Goal: Task Accomplishment & Management: Manage account settings

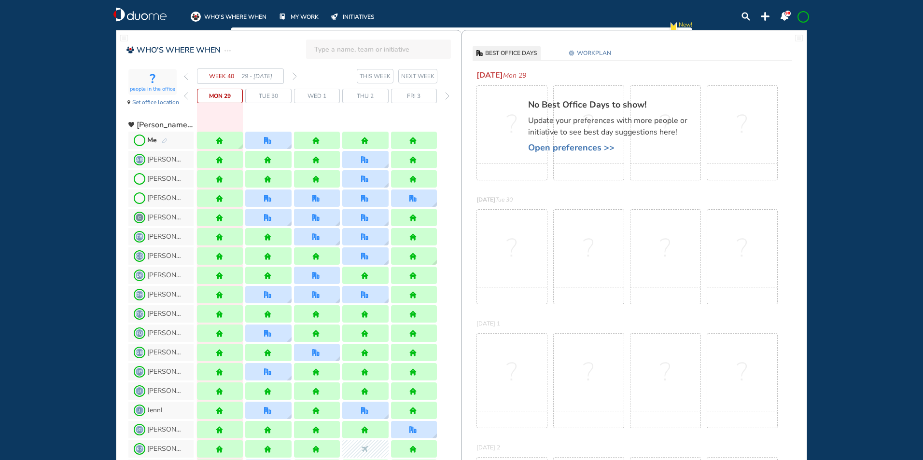
click at [294, 73] on img "forward week" at bounding box center [294, 76] width 4 height 8
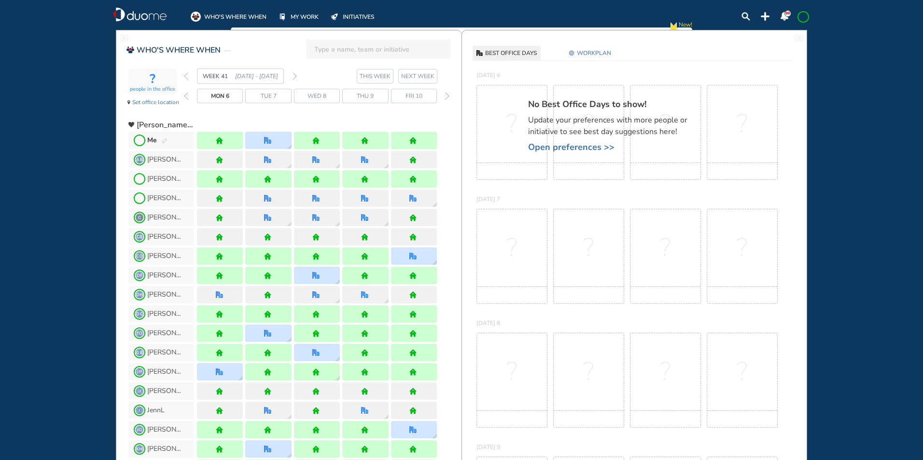
click at [164, 138] on img "pen-edit" at bounding box center [165, 141] width 6 height 6
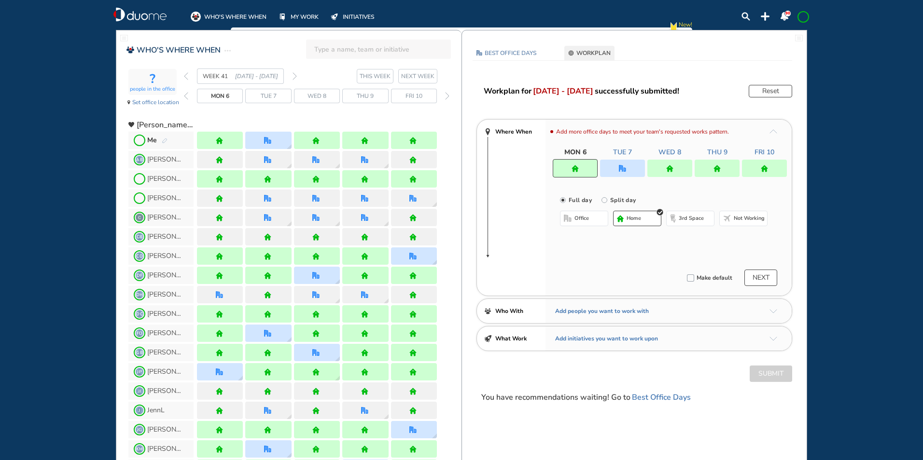
click at [578, 170] on img "home" at bounding box center [574, 168] width 7 height 7
click at [574, 223] on button "office" at bounding box center [584, 218] width 48 height 15
click at [579, 236] on button "Select location" at bounding box center [585, 238] width 39 height 10
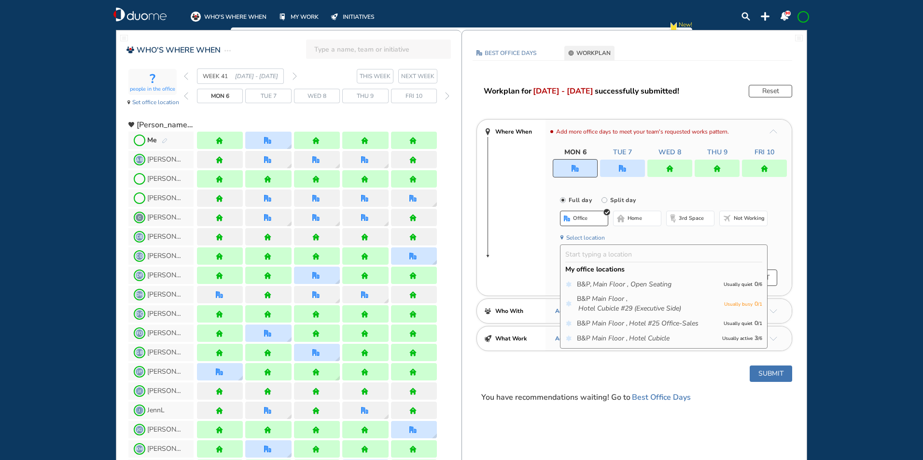
click at [642, 339] on icon "Hotel Cubicle" at bounding box center [649, 339] width 41 height 10
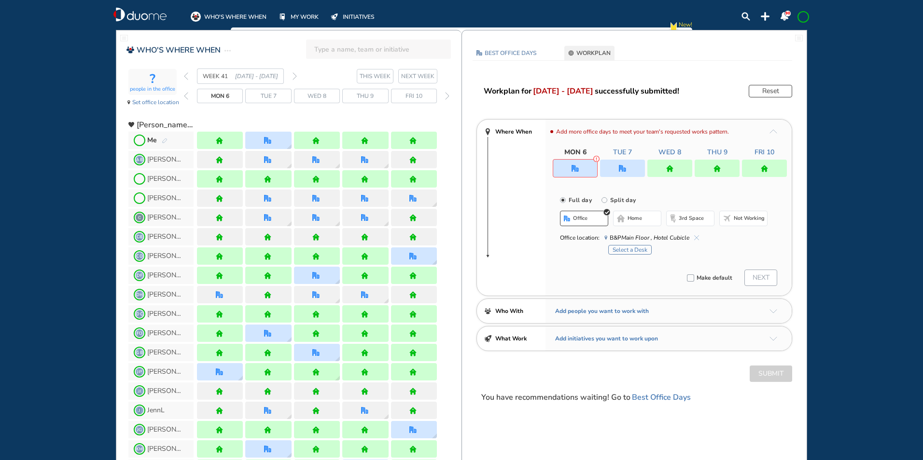
click at [624, 249] on button "Select a Desk" at bounding box center [629, 250] width 43 height 10
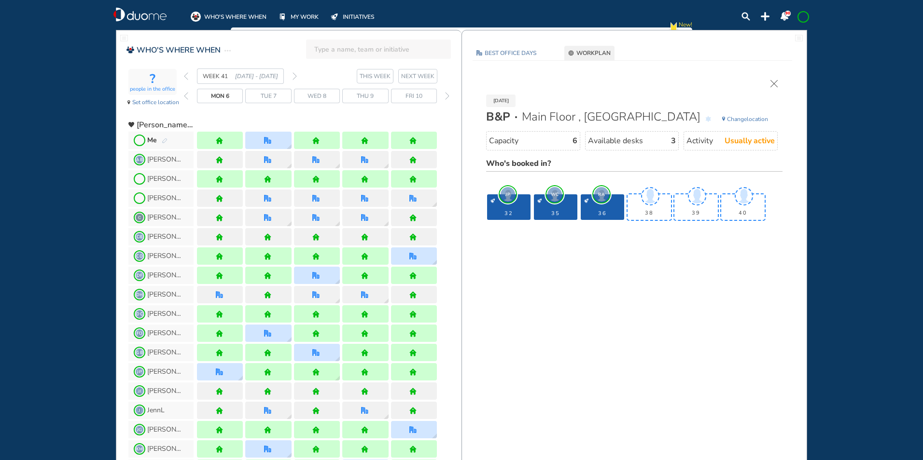
click at [777, 82] on img "cross-thin" at bounding box center [773, 83] width 7 height 7
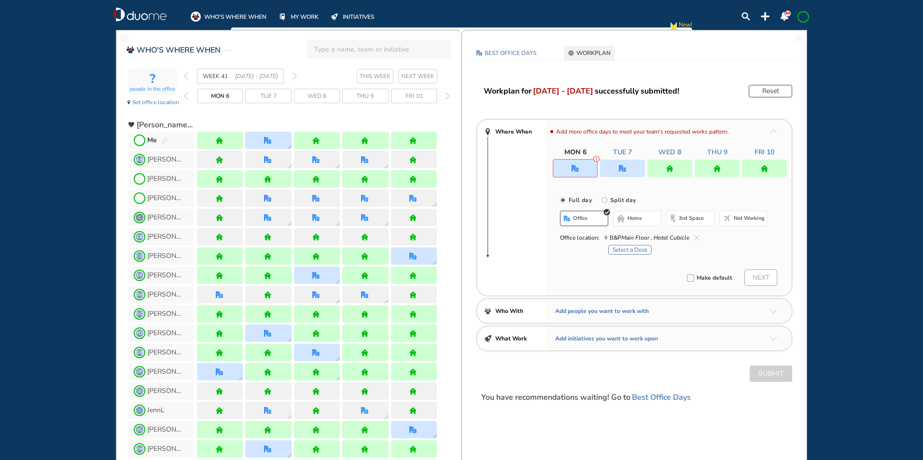
click at [636, 216] on span "home" at bounding box center [634, 219] width 14 height 8
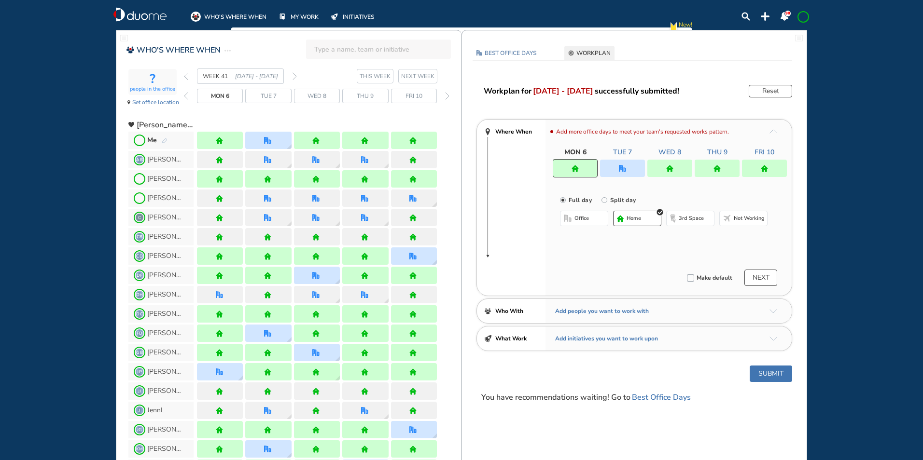
click at [803, 13] on span at bounding box center [803, 17] width 8 height 8
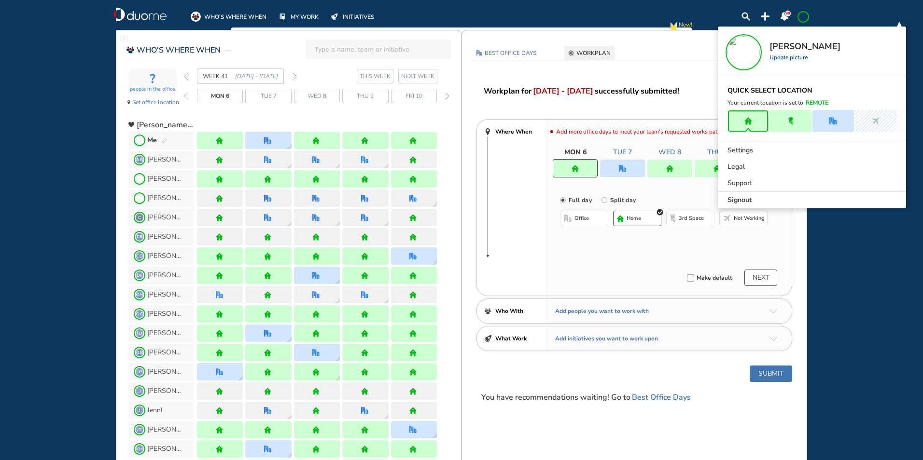
drag, startPoint x: 493, startPoint y: 44, endPoint x: 403, endPoint y: 32, distance: 90.6
click at [492, 45] on div at bounding box center [634, 37] width 345 height 15
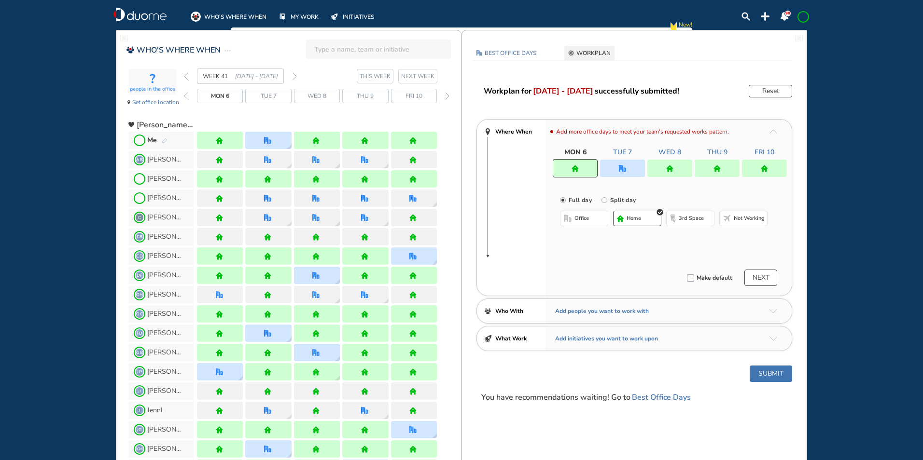
click at [186, 80] on img "back week" at bounding box center [186, 76] width 4 height 8
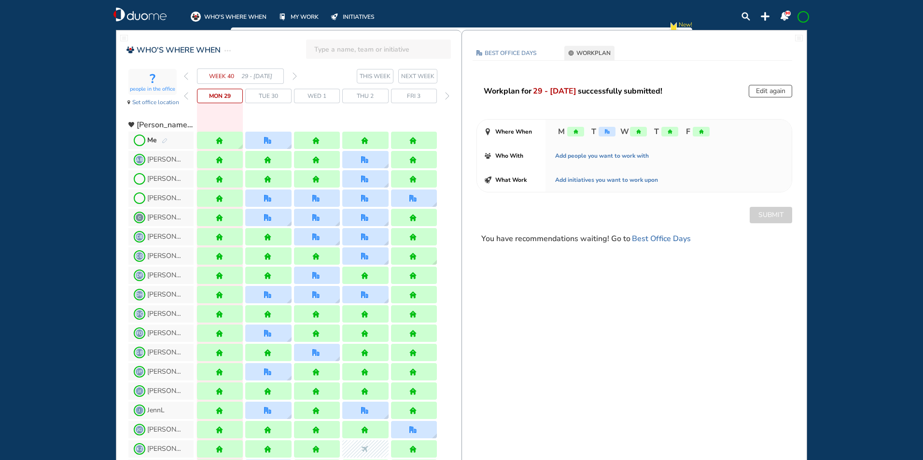
click at [296, 77] on img "forward week" at bounding box center [294, 76] width 4 height 8
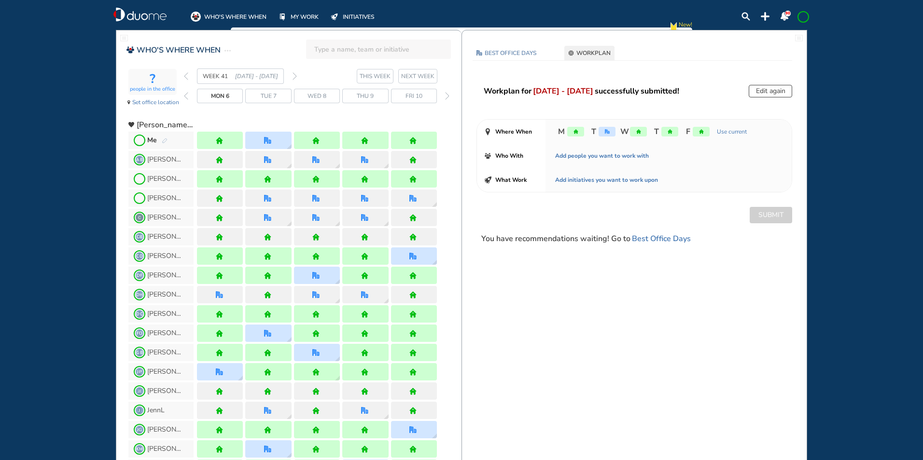
click at [807, 18] on span at bounding box center [803, 17] width 8 height 8
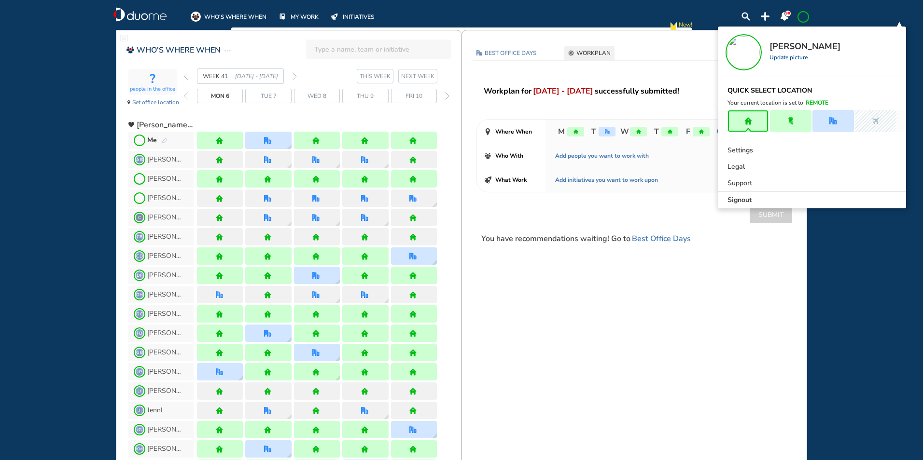
click at [747, 196] on span "Signout" at bounding box center [739, 200] width 24 height 10
